Goal: Check status: Check status

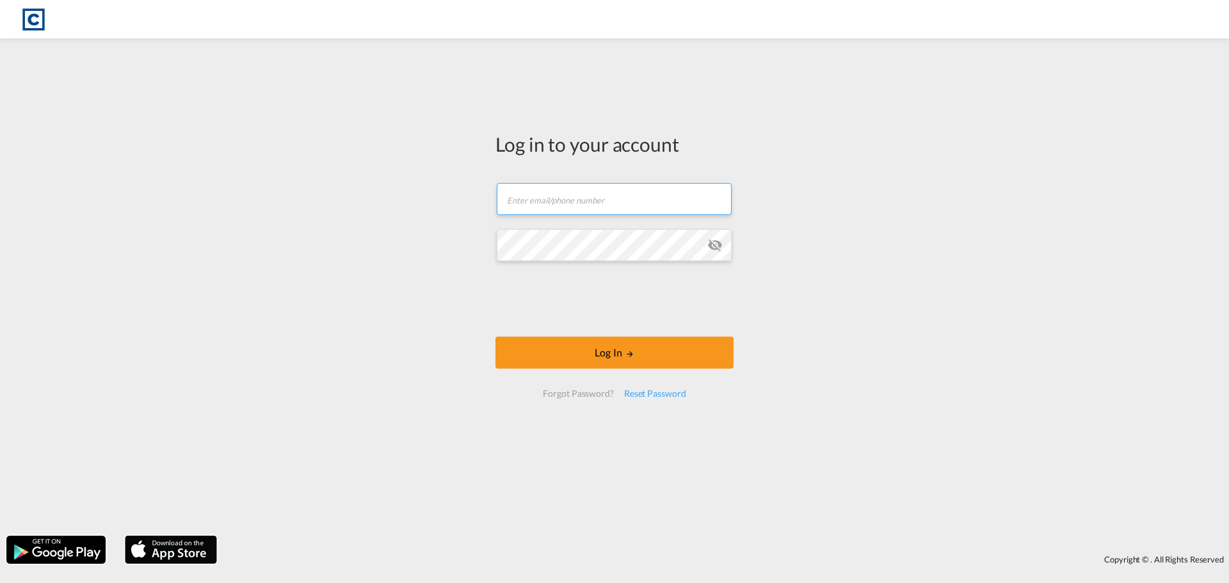
click at [562, 202] on input "text" at bounding box center [614, 199] width 235 height 32
paste input "[URL][DOMAIN_NAME]"
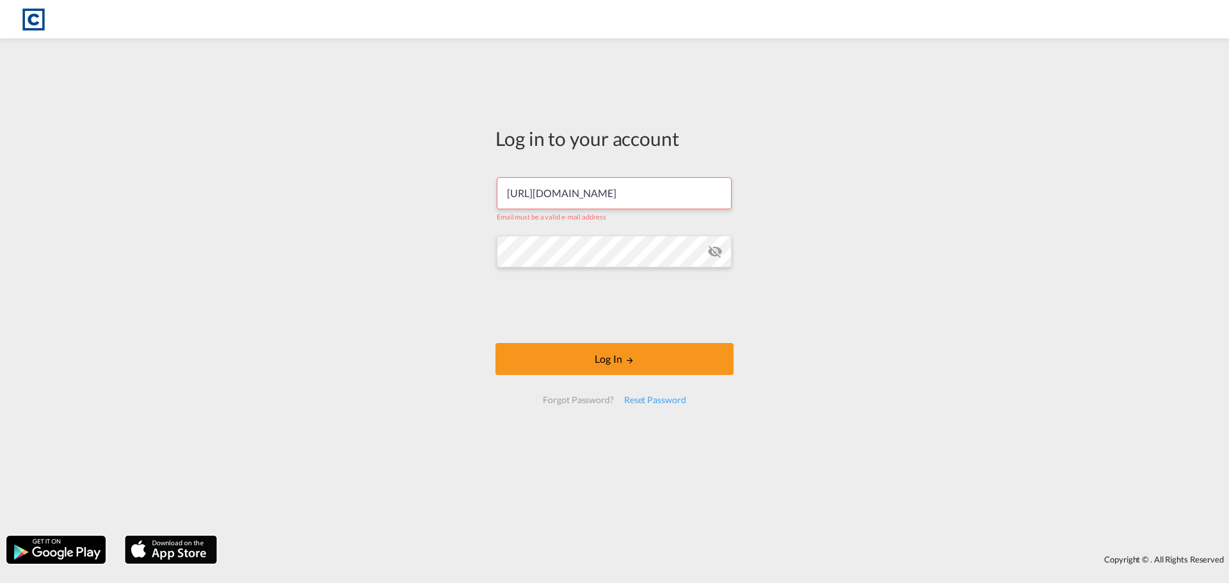
click at [206, 385] on div "Log in to your account [URL][DOMAIN_NAME] Email must be a valid e-mail address …" at bounding box center [614, 287] width 1229 height 485
drag, startPoint x: 684, startPoint y: 191, endPoint x: 475, endPoint y: 195, distance: 208.8
click at [462, 191] on div "Log in to your account [URL][DOMAIN_NAME] Email must be a valid e-mail address …" at bounding box center [614, 287] width 1229 height 485
paste input "[EMAIL_ADDRESS][DOMAIN_NAME]"
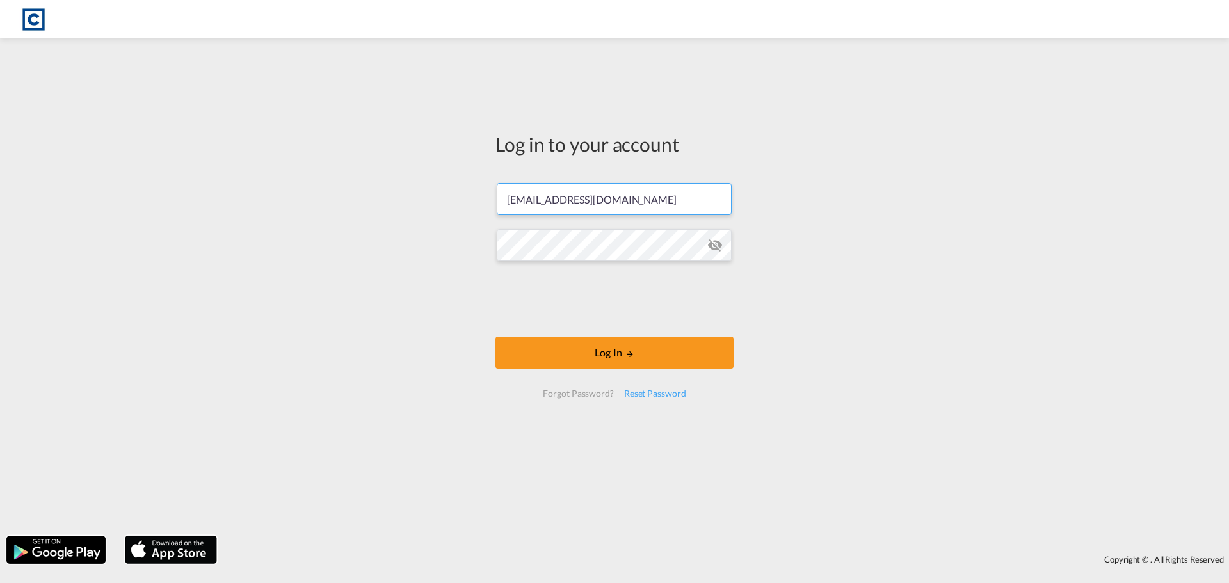
type input "[EMAIL_ADDRESS][DOMAIN_NAME]"
drag, startPoint x: 269, startPoint y: 382, endPoint x: 289, endPoint y: 385, distance: 20.7
click at [269, 382] on div "Log in to your account [EMAIL_ADDRESS][DOMAIN_NAME] Password field is required …" at bounding box center [614, 287] width 1229 height 485
click at [716, 248] on md-icon "icon-eye-off" at bounding box center [715, 245] width 15 height 15
click at [622, 357] on button "Log In" at bounding box center [615, 353] width 238 height 32
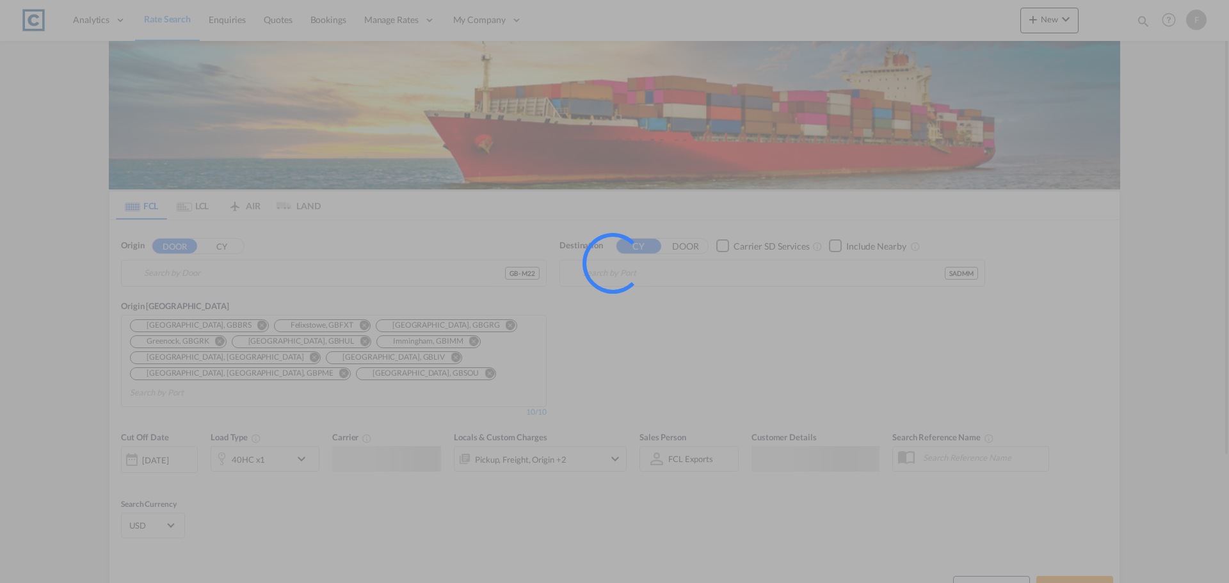
type input "GB-M22, [GEOGRAPHIC_DATA]"
type input "Ad Dammam, SADMM"
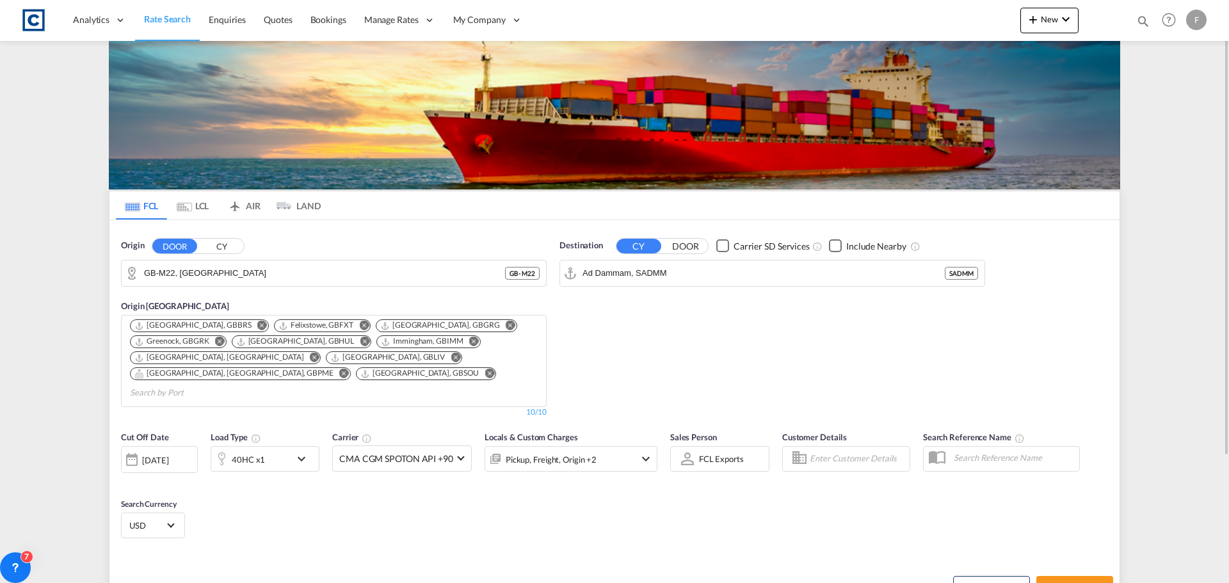
drag, startPoint x: 1164, startPoint y: 4, endPoint x: 1152, endPoint y: 211, distance: 206.5
click at [1152, 211] on md-content "Analytics Reports Dashboard Rate Search Enquiries Quotes Bookings" at bounding box center [614, 291] width 1229 height 583
click at [1143, 23] on md-icon "icon-magnify" at bounding box center [1143, 21] width 14 height 14
click at [1033, 20] on input at bounding box center [1046, 21] width 159 height 22
paste input "CAD000009528"
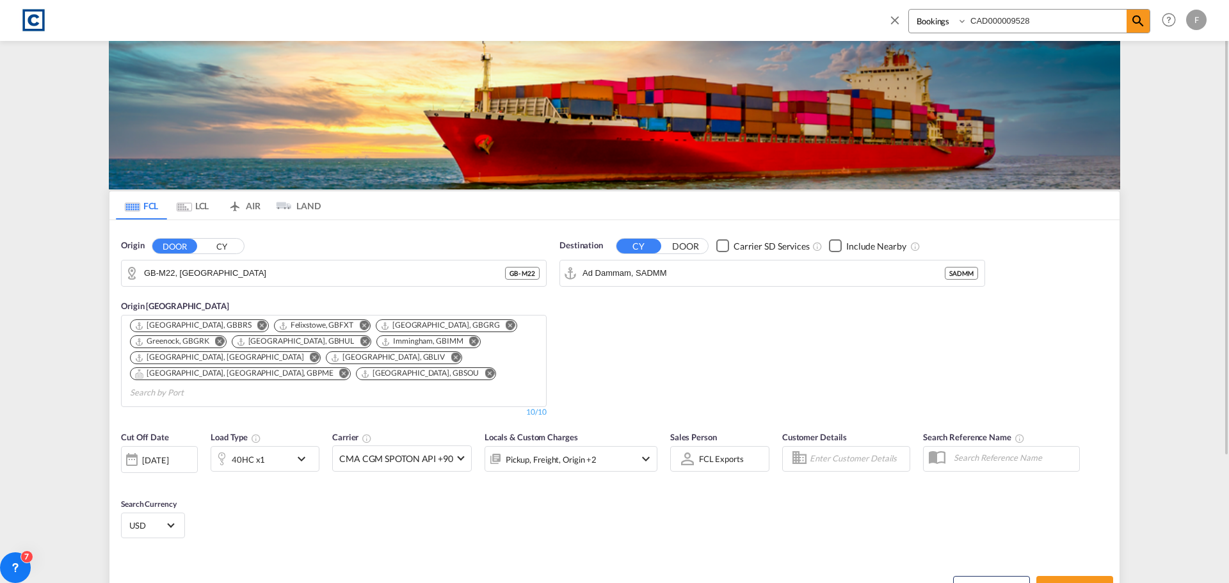
type input "CAD000009528"
click at [936, 24] on select "Bookings Quotes Enquiries" at bounding box center [939, 21] width 61 height 23
select select "Quotes"
click at [909, 10] on select "Bookings Quotes Enquiries" at bounding box center [939, 21] width 61 height 23
click at [1146, 26] on span at bounding box center [1138, 21] width 23 height 23
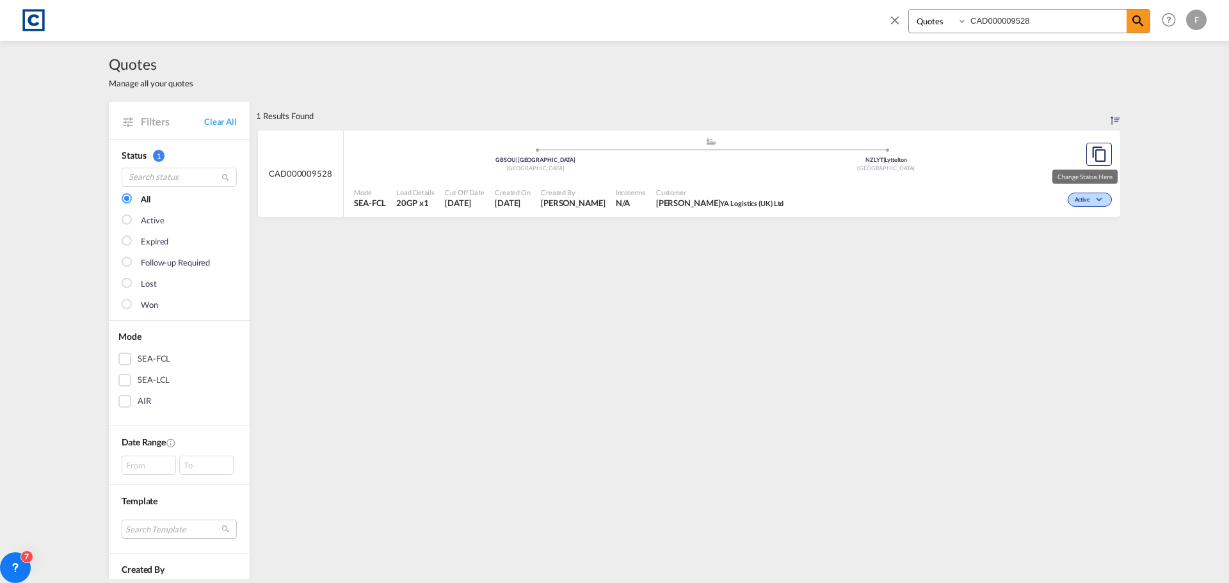
click at [1081, 198] on span "Active" at bounding box center [1084, 200] width 19 height 9
click at [1064, 253] on span "Won" at bounding box center [1065, 255] width 33 height 14
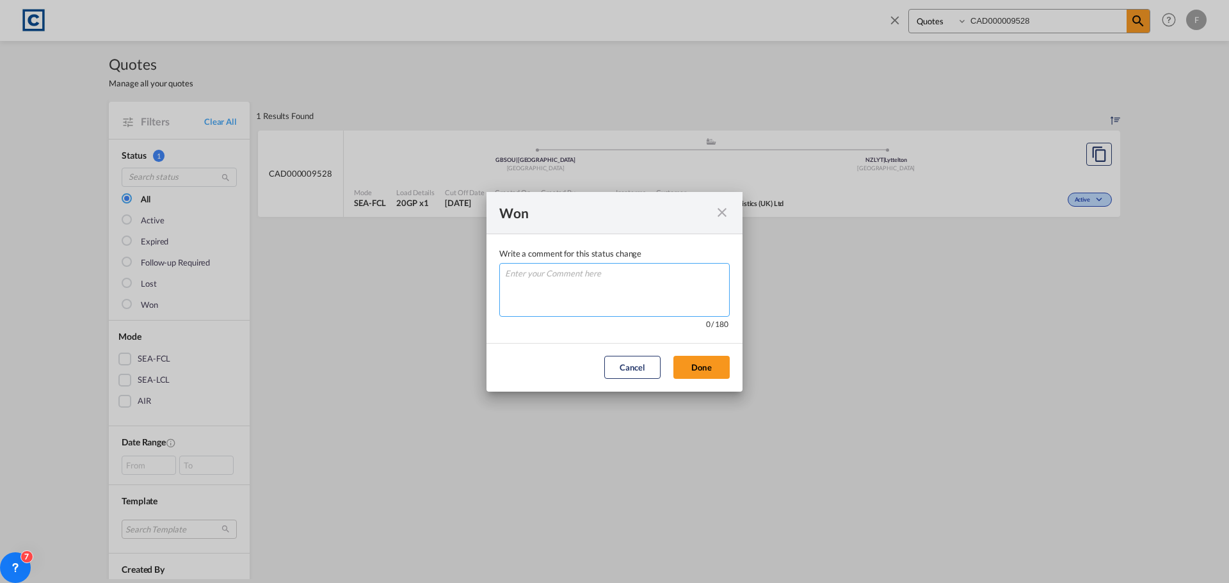
click at [602, 286] on textarea "Write a comment ..." at bounding box center [614, 290] width 230 height 54
type textarea "W"
click at [720, 371] on button "Done" at bounding box center [702, 367] width 56 height 23
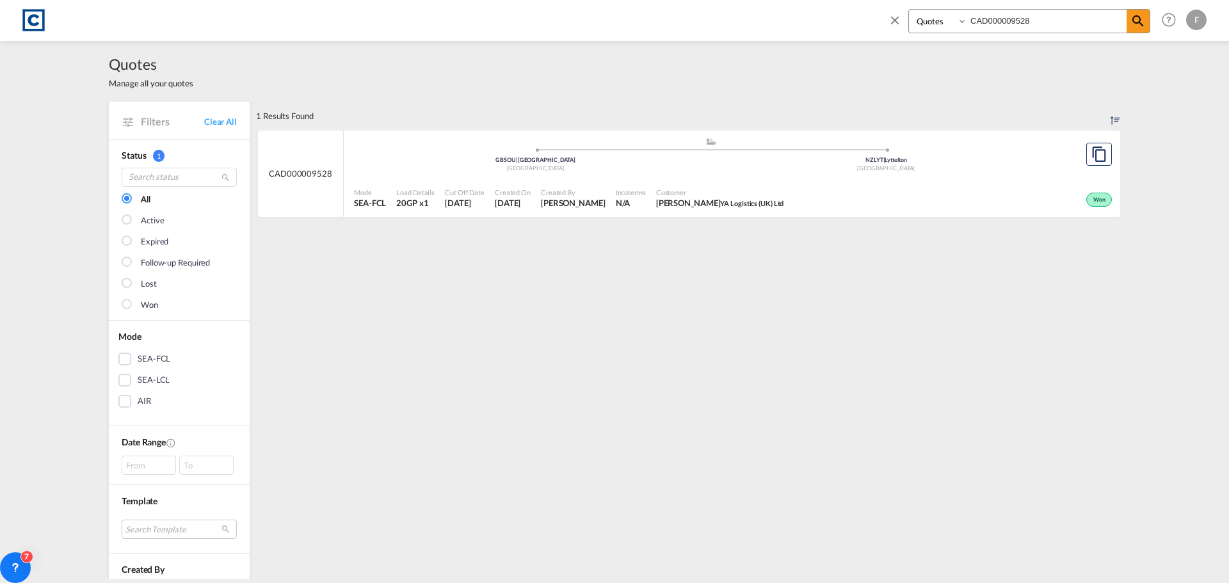
click at [843, 189] on div "Won" at bounding box center [952, 198] width 327 height 32
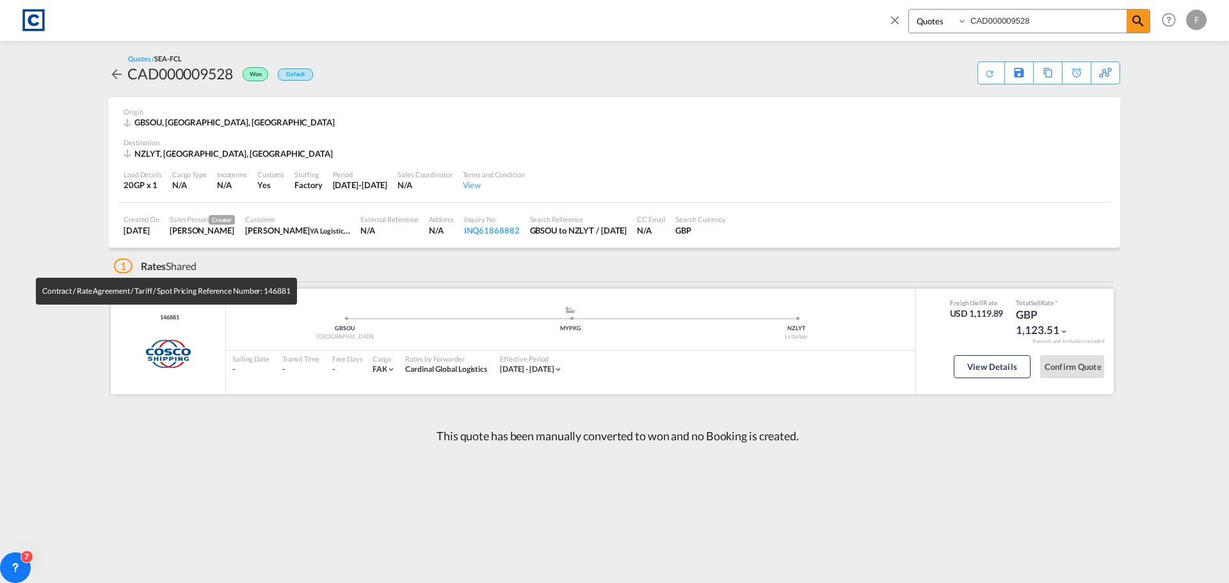
click at [169, 317] on span "146881" at bounding box center [168, 318] width 22 height 8
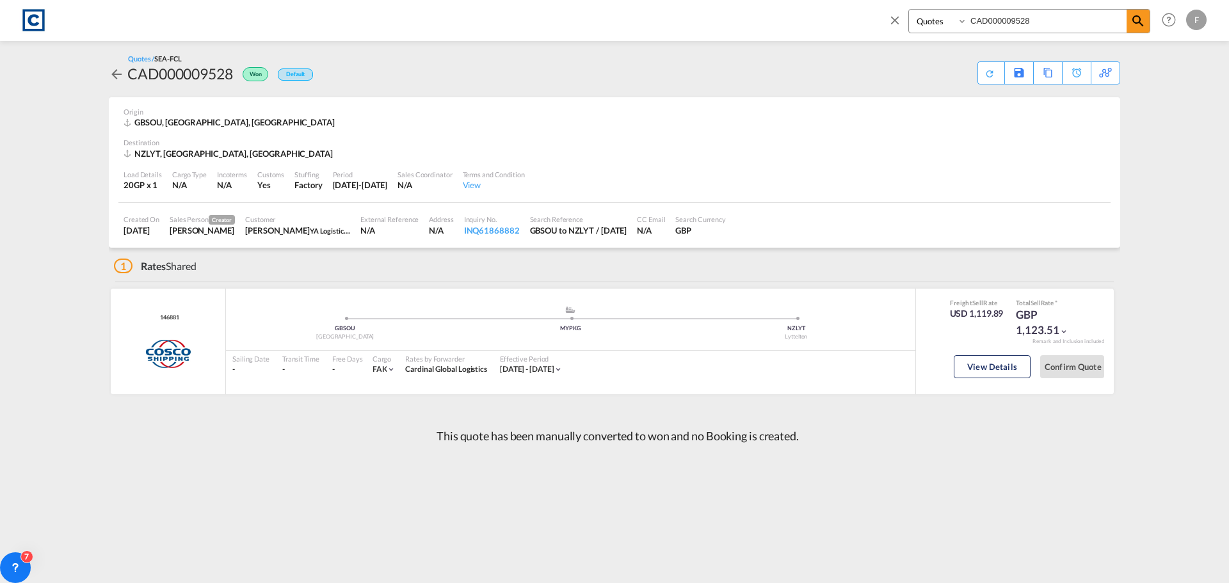
click at [252, 442] on div "This quote has been manually converted to won and no Booking is created." at bounding box center [615, 436] width 1012 height 39
click at [1000, 364] on button "View Details" at bounding box center [992, 366] width 77 height 23
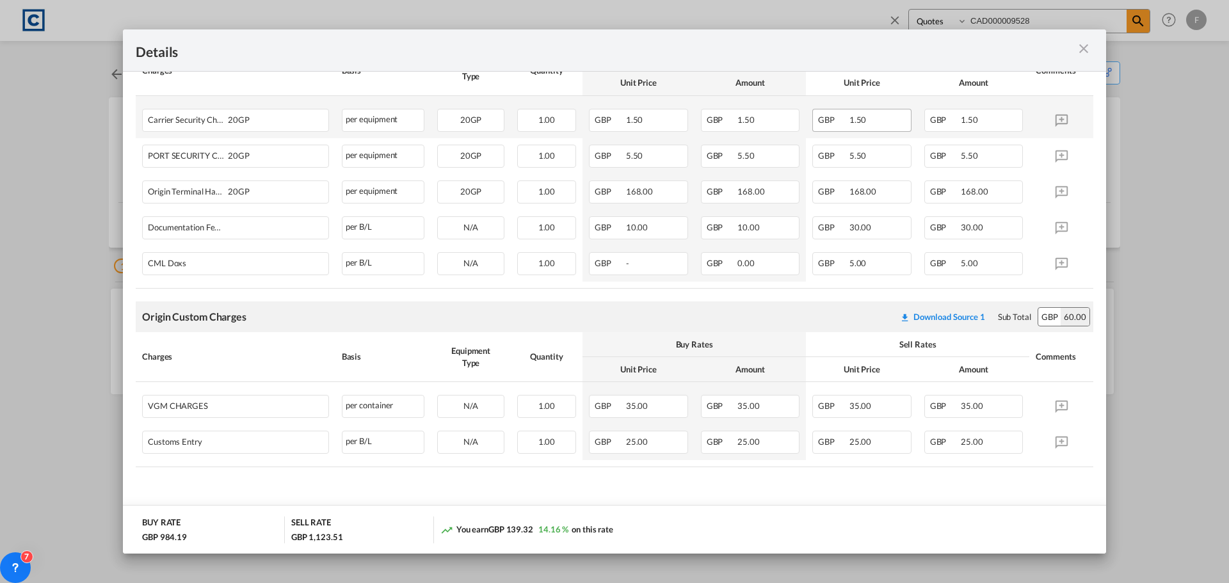
scroll to position [459, 0]
click at [1087, 48] on md-icon "icon-close m-3 fg-AAA8AD cursor" at bounding box center [1083, 48] width 15 height 15
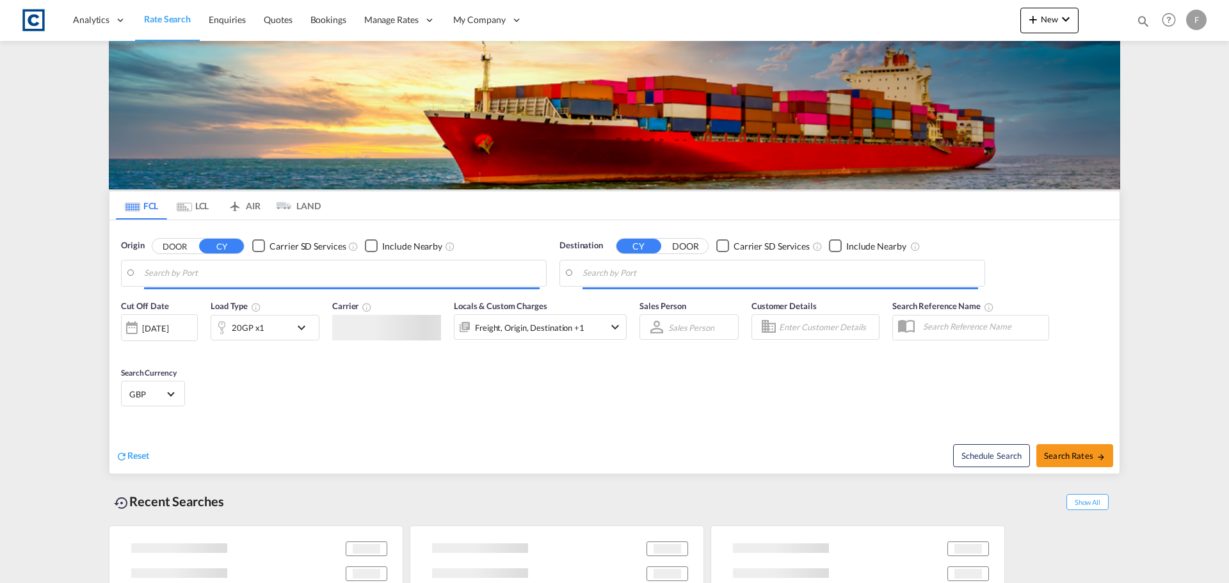
type input "GB-M22, [GEOGRAPHIC_DATA]"
type input "Ad Dammam, SADMM"
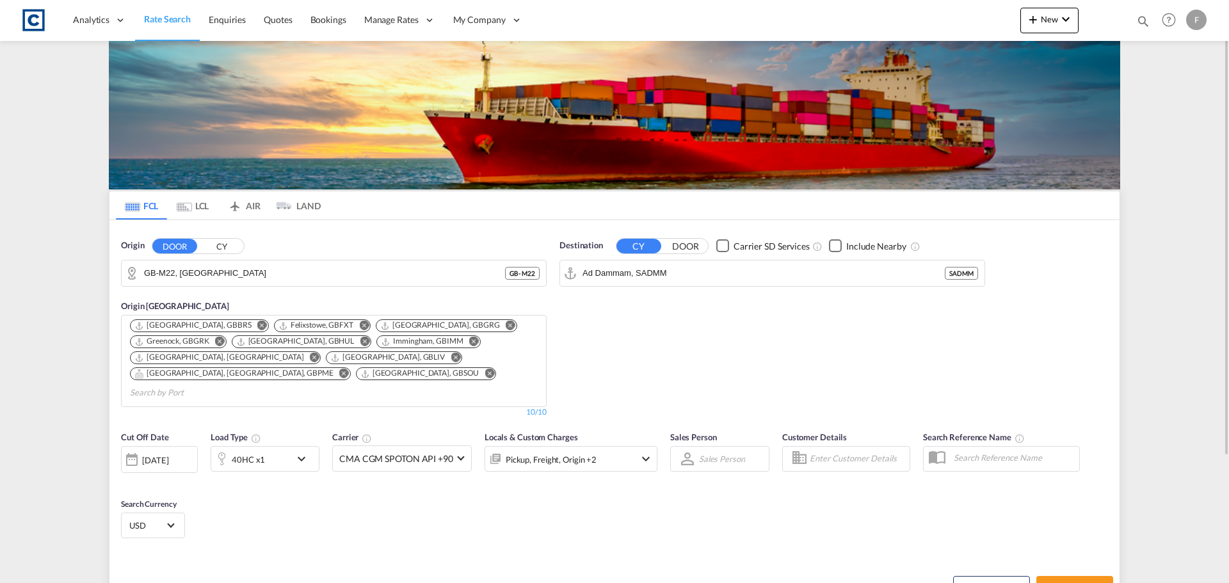
click at [1144, 19] on md-icon "icon-magnify" at bounding box center [1143, 21] width 14 height 14
paste input "CAD000009528"
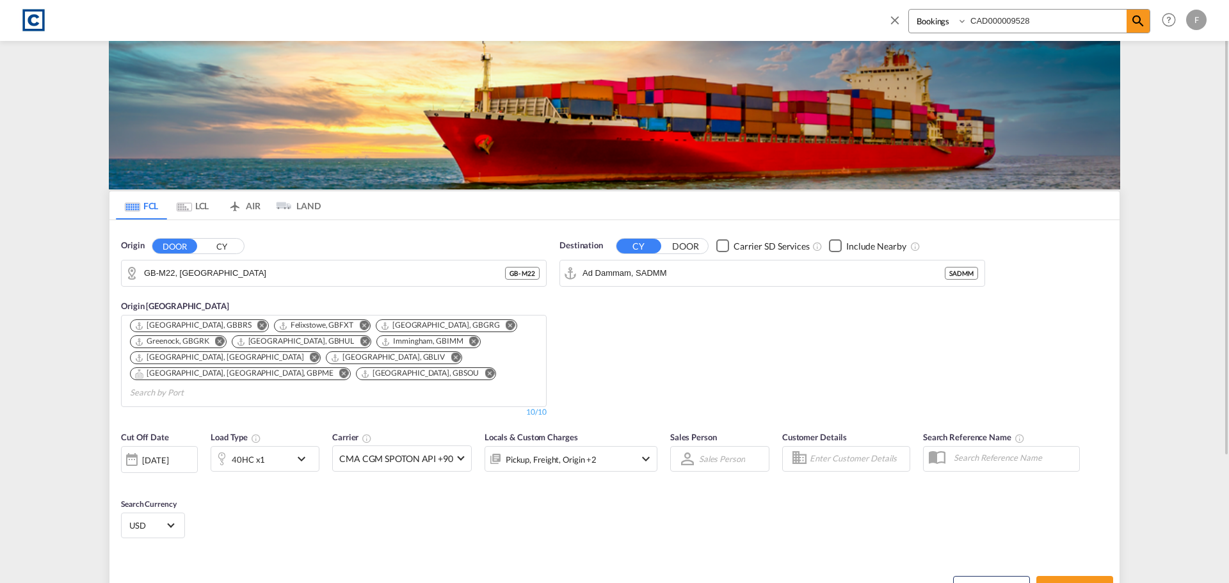
type input "CAD000009528"
click at [930, 18] on select "Bookings Quotes Enquiries" at bounding box center [939, 21] width 61 height 23
select select "Quotes"
click at [909, 10] on select "Bookings Quotes Enquiries" at bounding box center [939, 21] width 61 height 23
click at [1138, 23] on md-icon "icon-magnify" at bounding box center [1138, 20] width 15 height 15
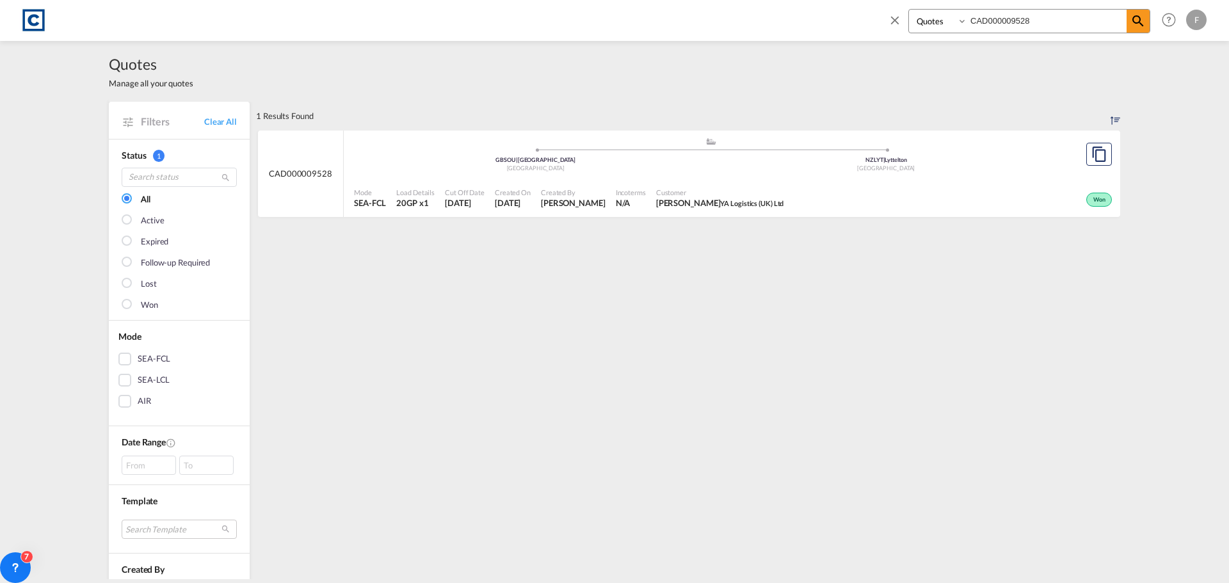
click at [311, 172] on span "CAD000009528" at bounding box center [300, 174] width 63 height 12
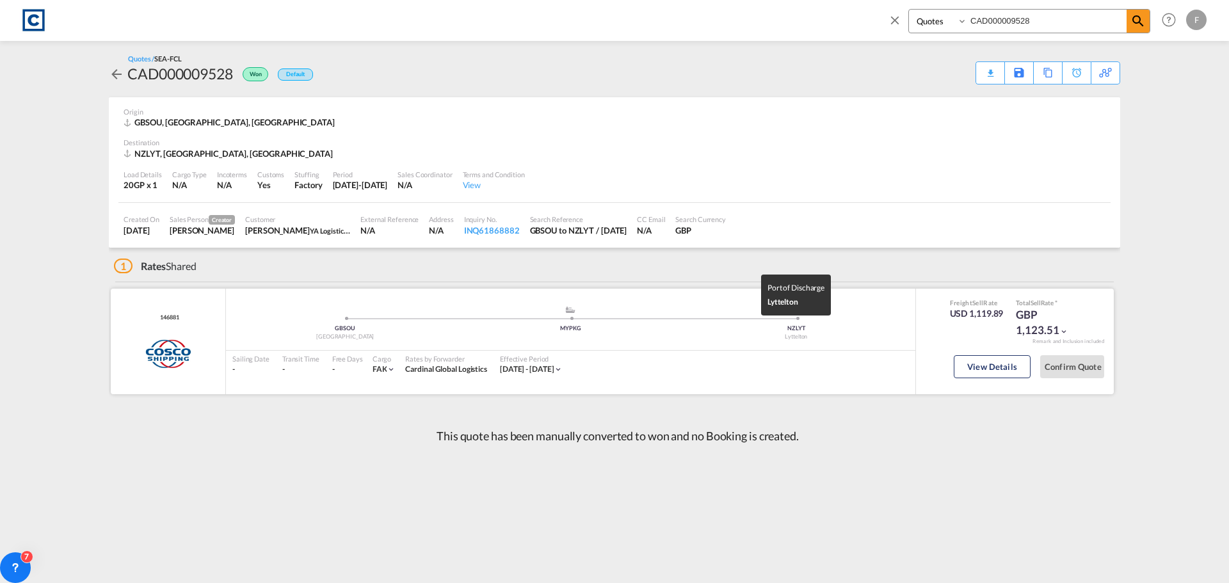
click at [801, 337] on div "Lyttelton" at bounding box center [796, 337] width 225 height 8
copy div "Lyttelton"
click at [986, 369] on button "View Details" at bounding box center [992, 366] width 77 height 23
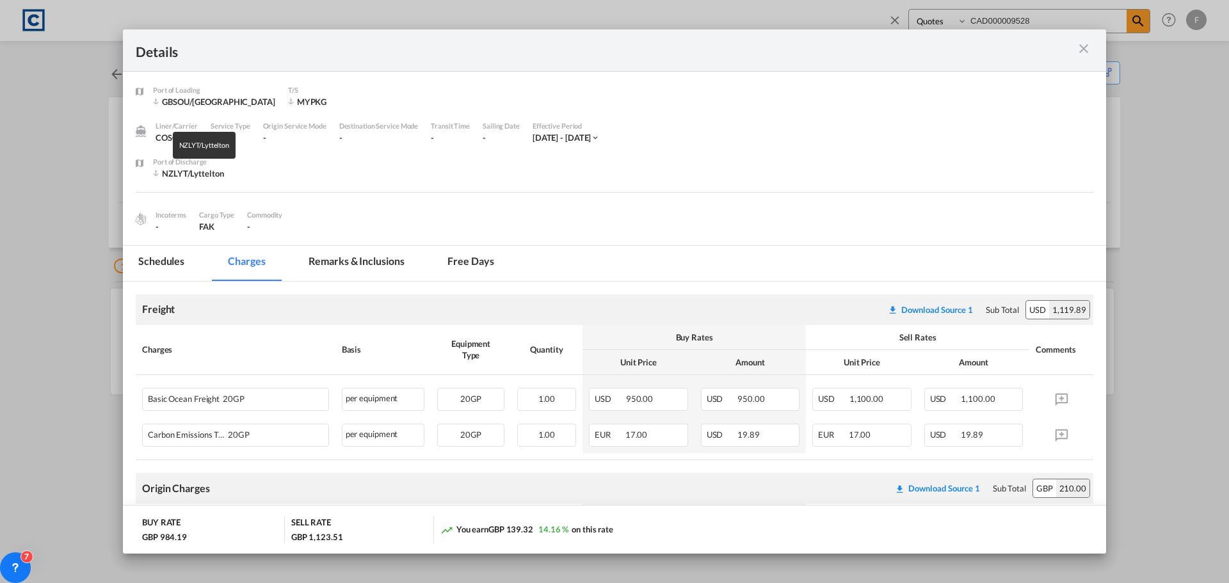
click at [204, 173] on div "NZLYT/Lyttelton" at bounding box center [204, 174] width 102 height 12
copy div "Lyttelton"
click at [1173, 101] on div "Details Port of Loading GBSOU/Southampton T/S MYPKG Liner/Carrier COSCO Service…" at bounding box center [614, 291] width 1229 height 583
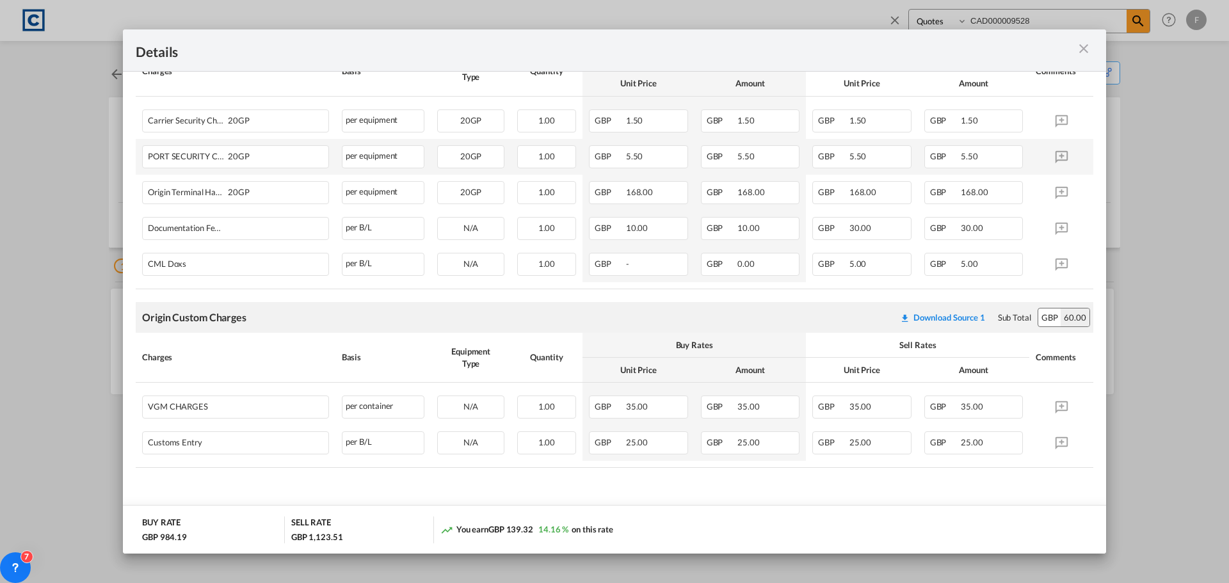
scroll to position [459, 0]
